Goal: Use online tool/utility

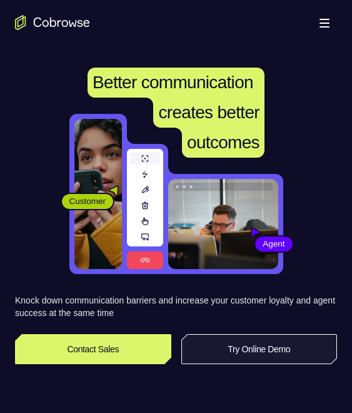
click at [255, 351] on link "Try Online Demo" at bounding box center [259, 349] width 156 height 30
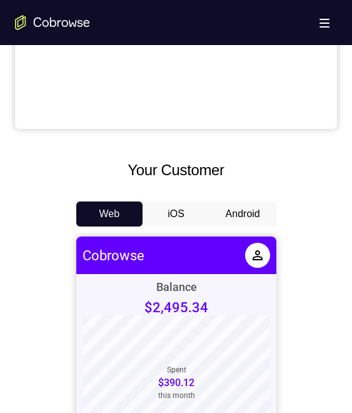
scroll to position [563, 0]
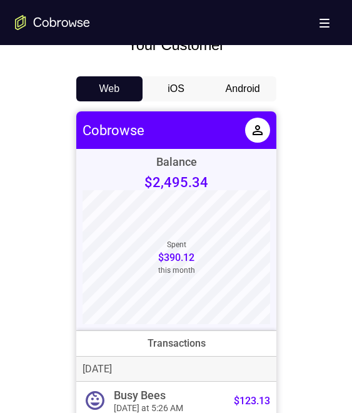
click at [230, 93] on button "Android" at bounding box center [243, 88] width 67 height 25
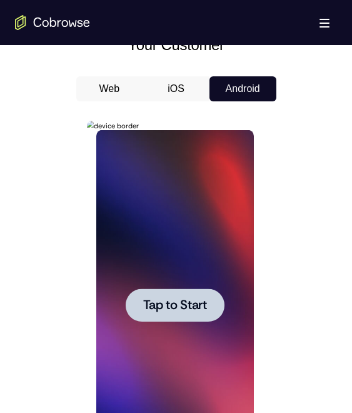
scroll to position [0, 0]
click at [192, 290] on div at bounding box center [175, 304] width 99 height 33
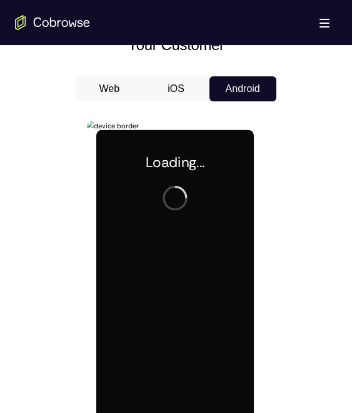
scroll to position [688, 0]
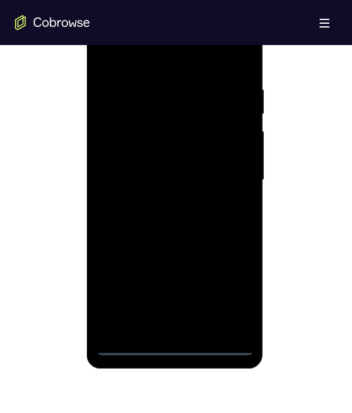
click at [172, 347] on div at bounding box center [175, 180] width 158 height 350
click at [227, 292] on div at bounding box center [175, 180] width 158 height 350
click at [138, 50] on div at bounding box center [175, 180] width 158 height 350
click at [228, 175] on div at bounding box center [175, 180] width 158 height 350
click at [163, 325] on div at bounding box center [175, 180] width 158 height 350
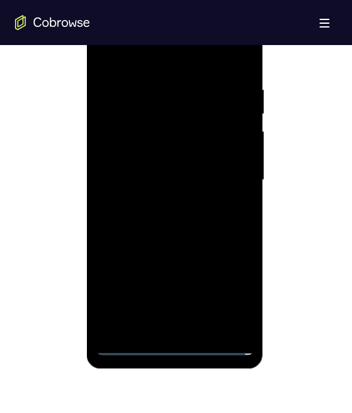
click at [184, 173] on div at bounding box center [175, 180] width 158 height 350
click at [183, 152] on div at bounding box center [175, 180] width 158 height 350
click at [183, 176] on div at bounding box center [175, 180] width 158 height 350
click at [196, 222] on div at bounding box center [175, 180] width 158 height 350
click at [180, 213] on div at bounding box center [175, 180] width 158 height 350
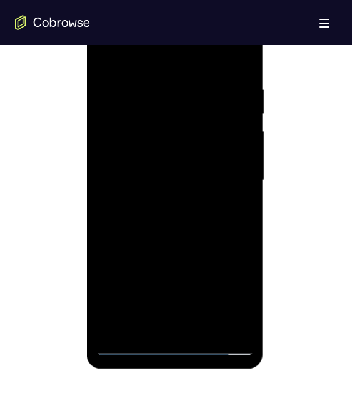
click at [205, 326] on div at bounding box center [175, 180] width 158 height 350
click at [180, 247] on div at bounding box center [175, 180] width 158 height 350
drag, startPoint x: 165, startPoint y: 199, endPoint x: 155, endPoint y: 231, distance: 33.4
click at [165, 199] on div at bounding box center [175, 180] width 158 height 350
click at [152, 318] on div at bounding box center [175, 180] width 158 height 350
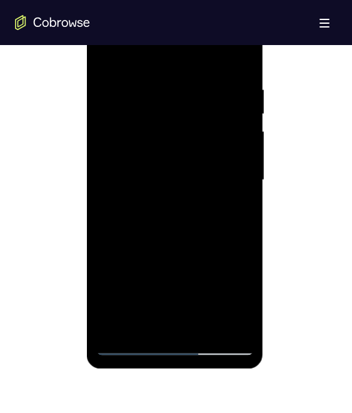
click at [235, 209] on div at bounding box center [175, 180] width 158 height 350
click at [107, 50] on div at bounding box center [175, 180] width 158 height 350
click at [177, 227] on div at bounding box center [175, 180] width 158 height 350
click at [108, 53] on div at bounding box center [175, 180] width 158 height 350
drag, startPoint x: 170, startPoint y: 142, endPoint x: 110, endPoint y: 49, distance: 111.3
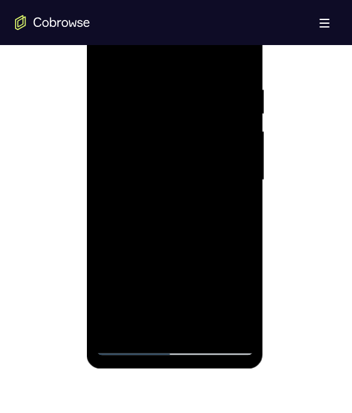
click at [206, 146] on div at bounding box center [175, 180] width 158 height 350
click at [101, 56] on div at bounding box center [175, 180] width 158 height 350
click at [110, 53] on div at bounding box center [175, 180] width 158 height 350
click at [183, 230] on div at bounding box center [175, 180] width 158 height 350
click at [243, 51] on div at bounding box center [175, 180] width 158 height 350
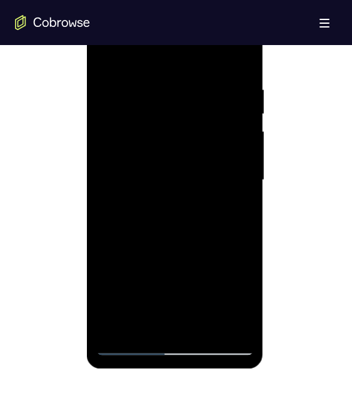
drag, startPoint x: 243, startPoint y: 51, endPoint x: 129, endPoint y: 89, distance: 120.9
click at [42, 94] on div at bounding box center [176, 178] width 322 height 385
click at [208, 325] on div at bounding box center [175, 180] width 158 height 350
drag, startPoint x: 176, startPoint y: 283, endPoint x: 173, endPoint y: 274, distance: 9.3
click at [173, 274] on div at bounding box center [175, 180] width 158 height 350
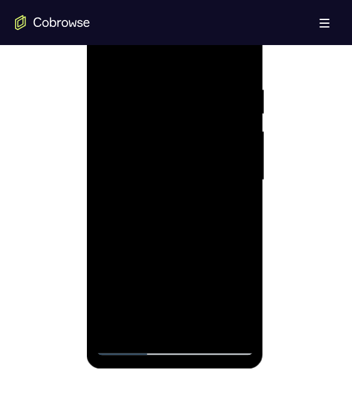
click at [162, 136] on div at bounding box center [175, 180] width 158 height 350
drag, startPoint x: 160, startPoint y: 314, endPoint x: 160, endPoint y: 320, distance: 6.9
click at [160, 320] on div at bounding box center [175, 180] width 158 height 350
click at [160, 322] on div at bounding box center [175, 180] width 158 height 350
click at [235, 210] on div at bounding box center [175, 180] width 158 height 350
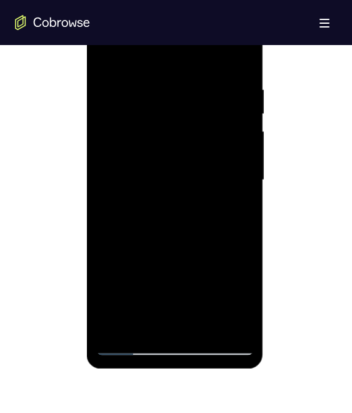
click at [109, 57] on div at bounding box center [175, 180] width 158 height 350
click at [180, 166] on div at bounding box center [175, 180] width 158 height 350
click at [148, 320] on div at bounding box center [175, 180] width 158 height 350
click at [238, 213] on div at bounding box center [175, 180] width 158 height 350
click at [111, 54] on div at bounding box center [175, 180] width 158 height 350
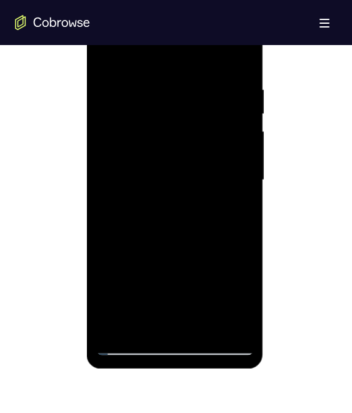
drag, startPoint x: 202, startPoint y: 238, endPoint x: 200, endPoint y: 190, distance: 48.2
click at [202, 186] on div at bounding box center [175, 180] width 158 height 350
drag, startPoint x: 195, startPoint y: 290, endPoint x: 186, endPoint y: 203, distance: 88.0
click at [186, 203] on div at bounding box center [175, 180] width 158 height 350
drag, startPoint x: 170, startPoint y: 289, endPoint x: 162, endPoint y: 227, distance: 63.0
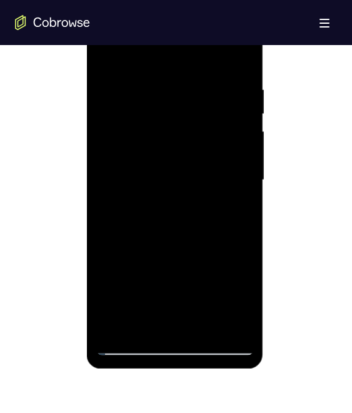
click at [162, 230] on div at bounding box center [175, 180] width 158 height 350
